Goal: Information Seeking & Learning: Learn about a topic

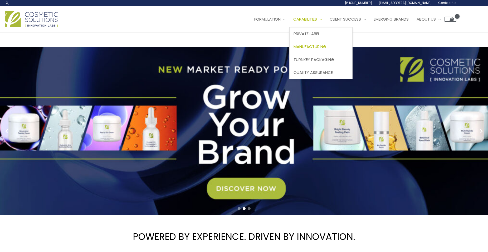
click at [294, 49] on span "Manufacturing" at bounding box center [310, 47] width 33 height 6
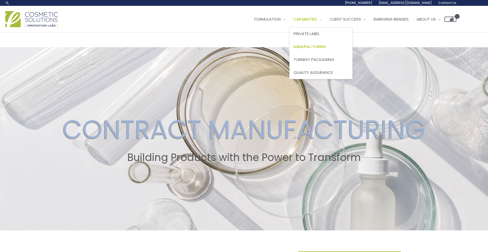
click at [290, 27] on link "Capabilities" at bounding box center [308, 19] width 36 height 16
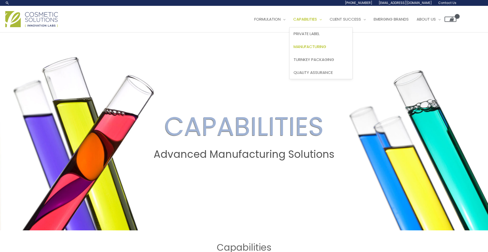
click at [294, 49] on span "Manufacturing" at bounding box center [310, 47] width 33 height 6
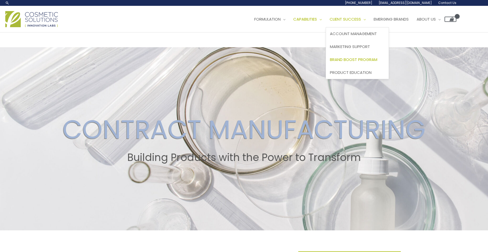
click at [330, 62] on span "Brand Boost Program" at bounding box center [353, 60] width 47 height 6
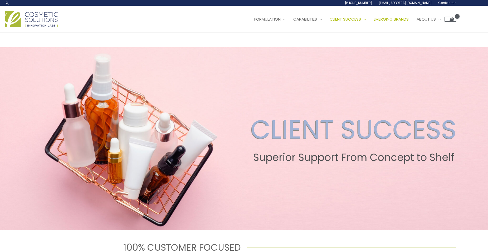
click at [374, 22] on span "Emerging Brands" at bounding box center [391, 19] width 35 height 6
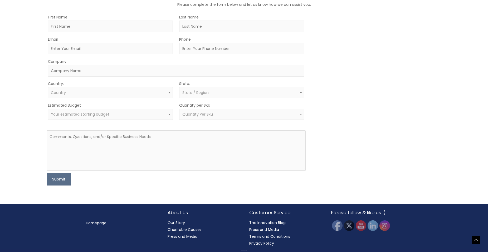
scroll to position [864, 0]
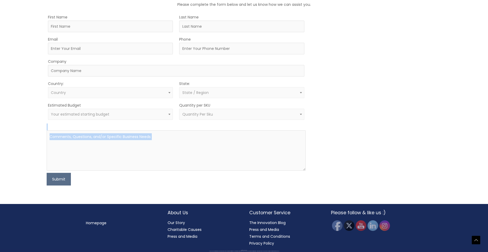
scroll to position [882, 0]
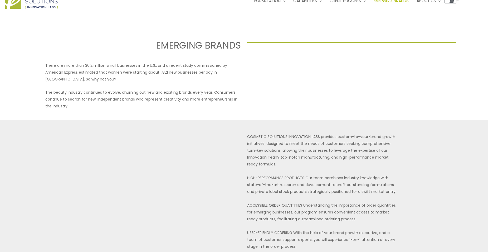
scroll to position [0, 0]
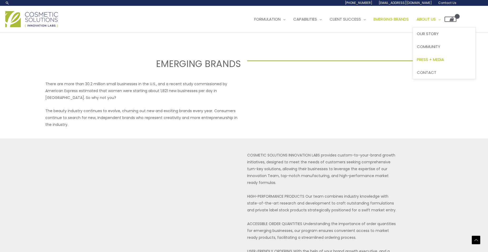
click at [417, 36] on span "Our Story" at bounding box center [428, 34] width 22 height 6
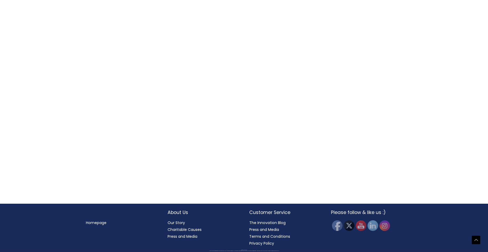
scroll to position [1178, 0]
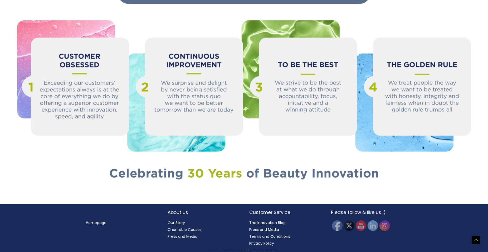
click at [196, 227] on link "Charitable Causes" at bounding box center [185, 229] width 34 height 5
